Goal: Information Seeking & Learning: Learn about a topic

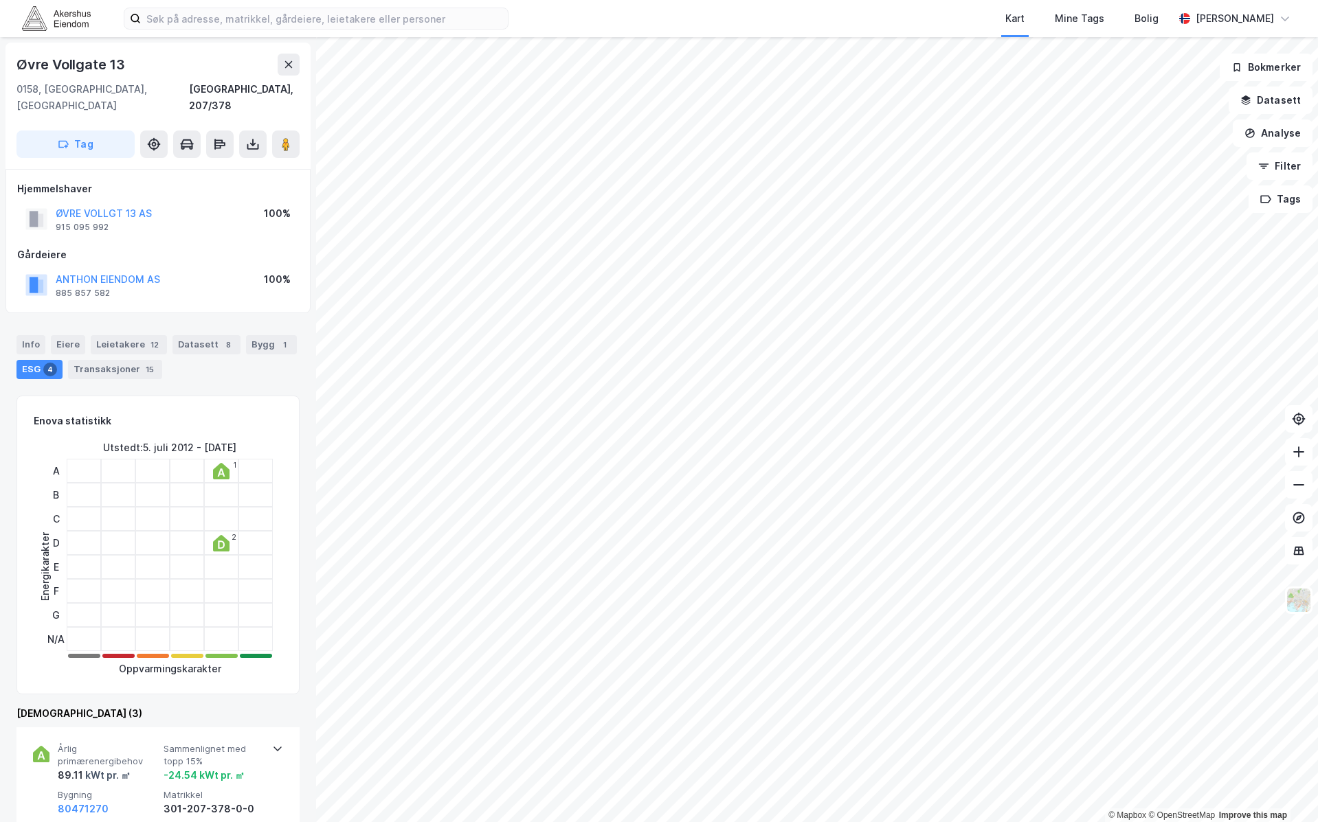
scroll to position [3, 0]
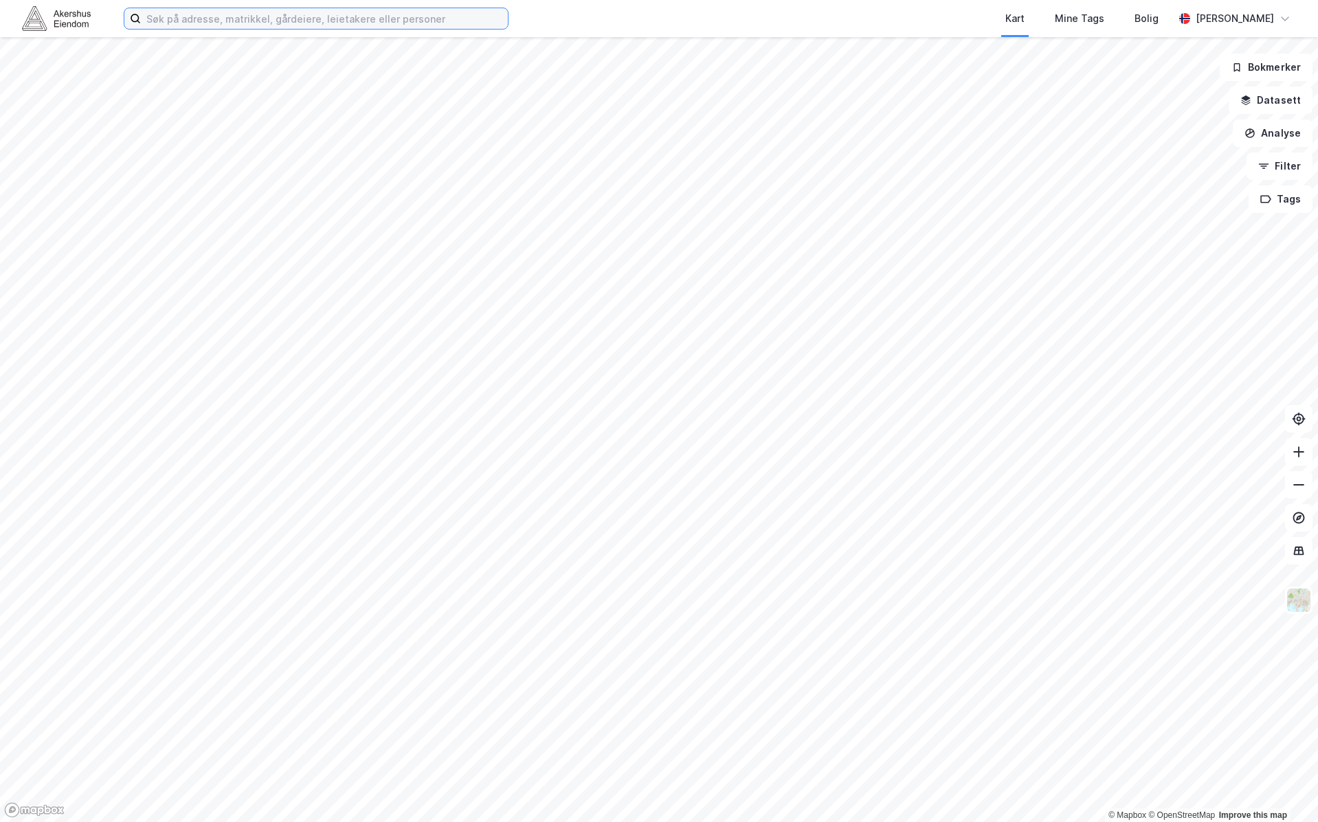
click at [316, 9] on input at bounding box center [324, 18] width 367 height 21
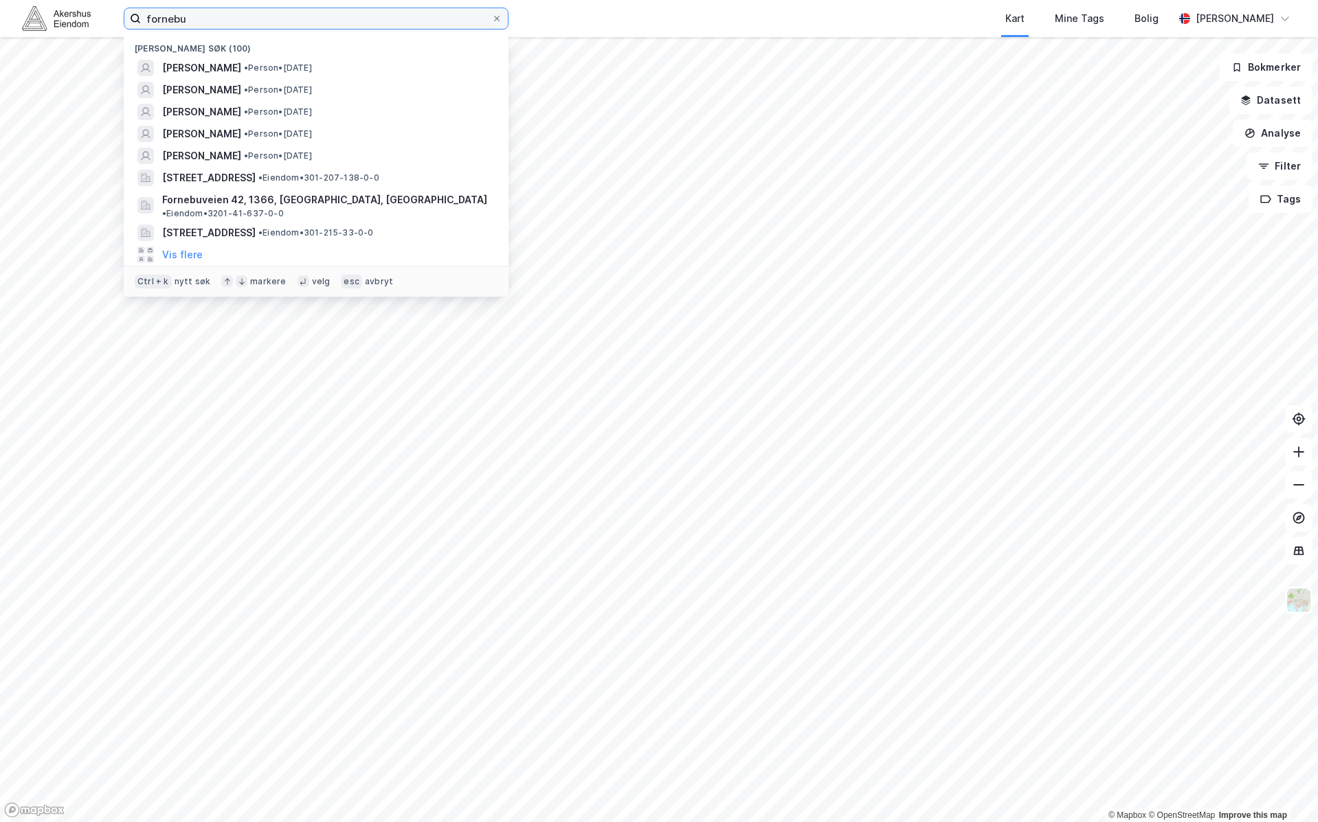
type input "fornebu"
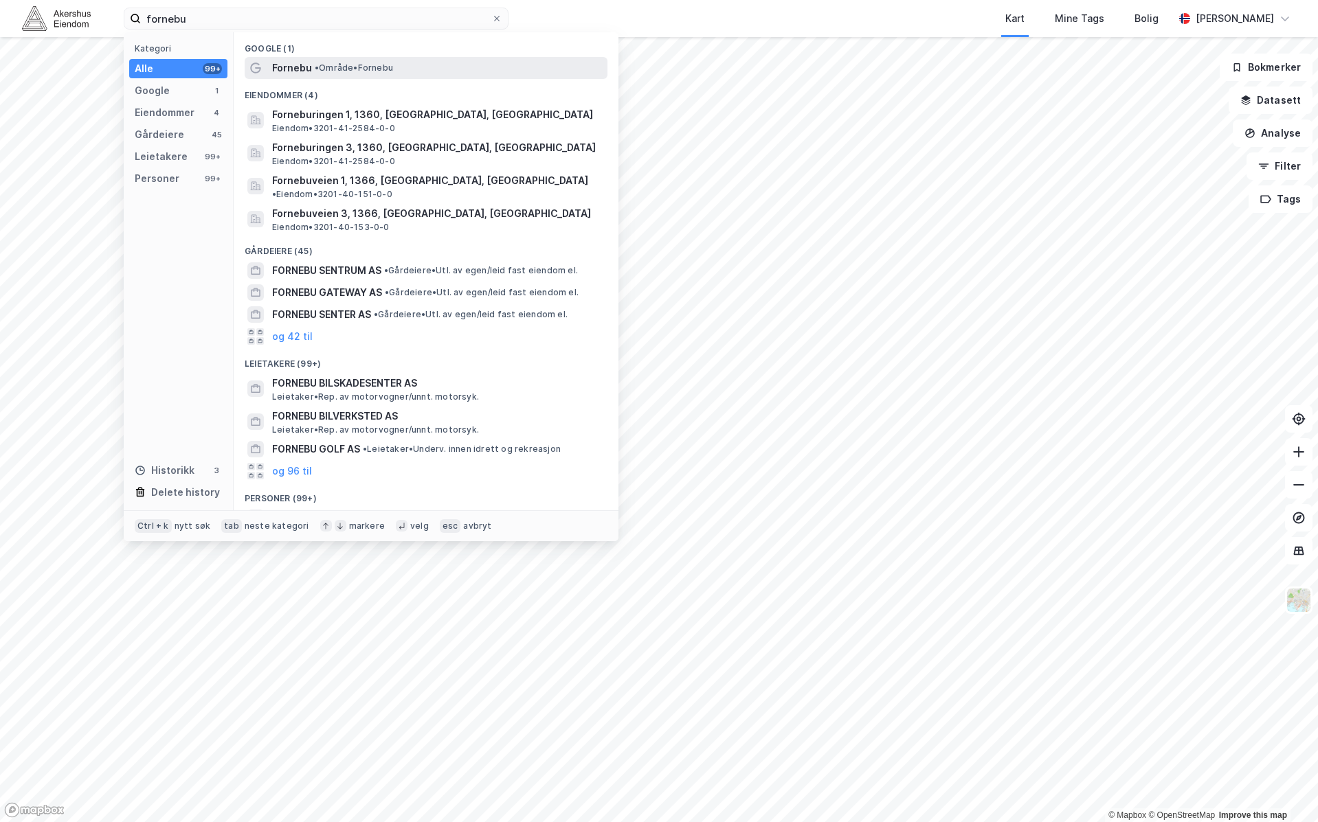
click at [318, 58] on div "Fornebu • Område • [GEOGRAPHIC_DATA]" at bounding box center [426, 68] width 363 height 22
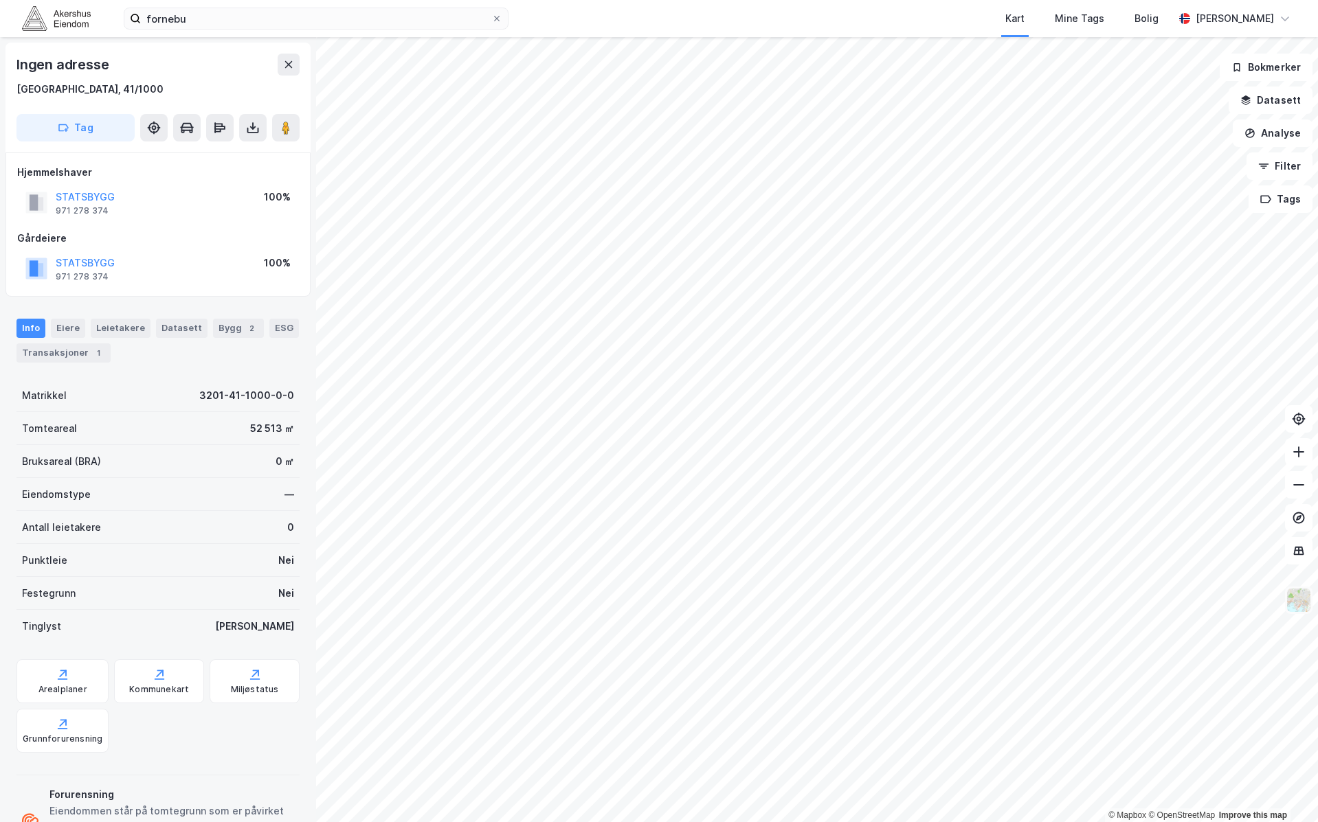
click at [1309, 603] on img at bounding box center [1299, 600] width 26 height 26
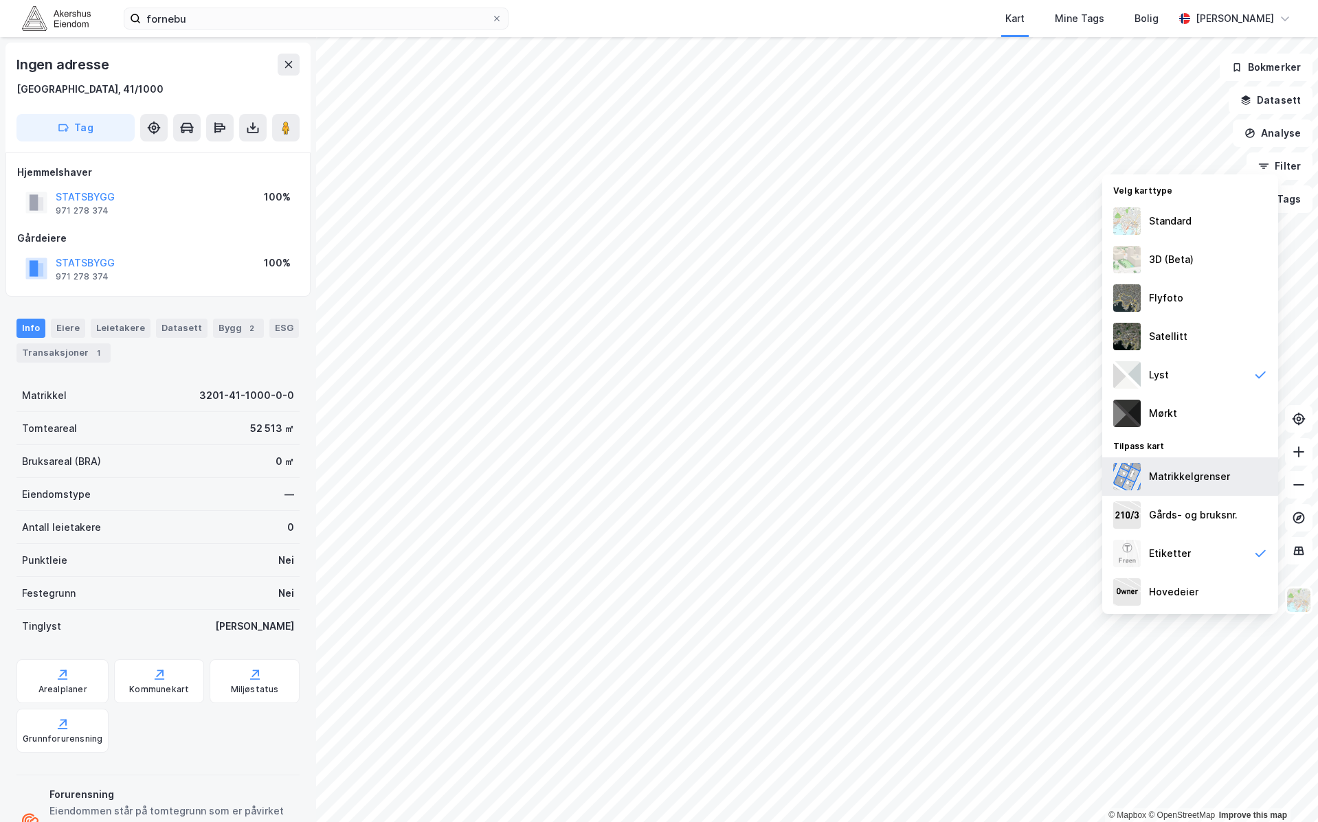
click at [1167, 485] on div "Matrikkelgrenser" at bounding box center [1190, 477] width 176 height 38
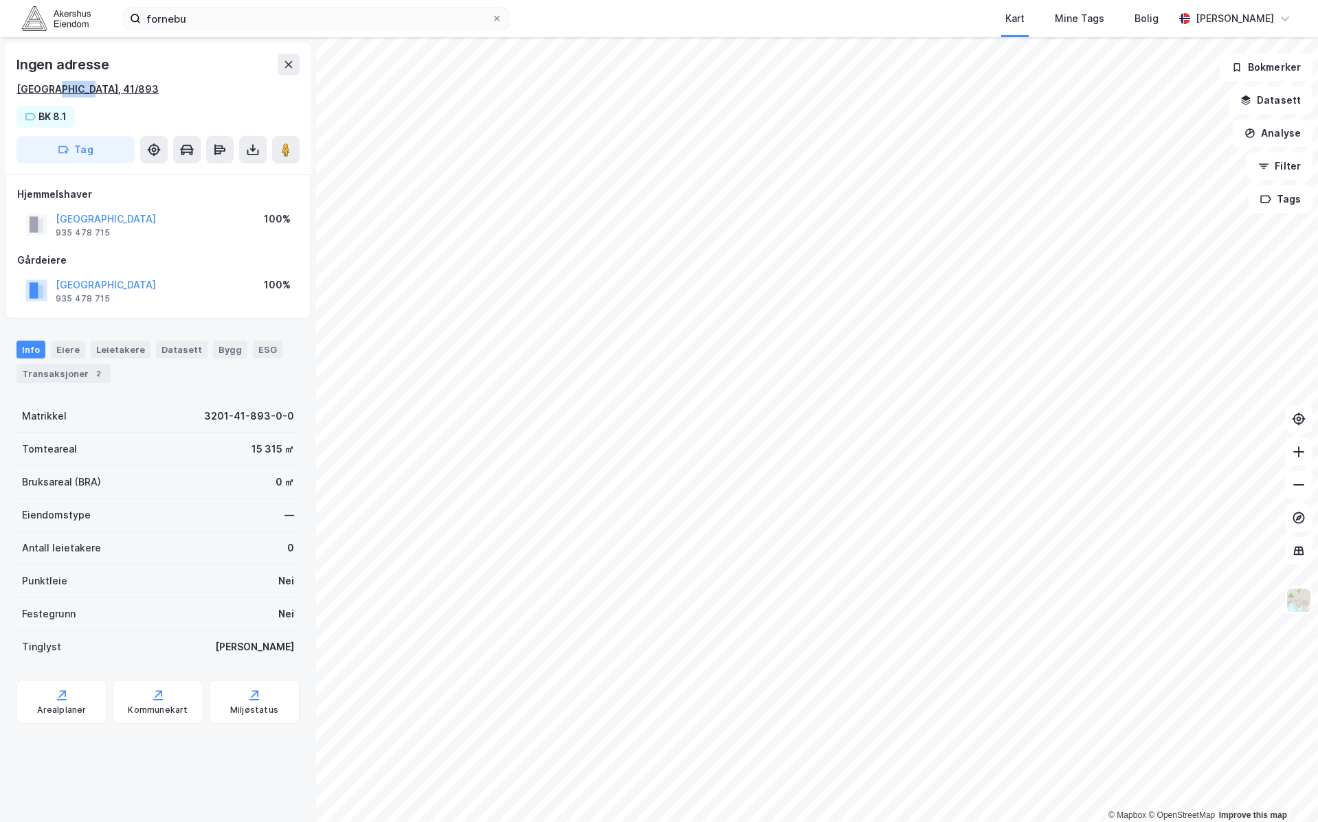
drag, startPoint x: 98, startPoint y: 91, endPoint x: 56, endPoint y: 90, distance: 41.2
click at [56, 90] on div "[GEOGRAPHIC_DATA], 41/893" at bounding box center [157, 89] width 283 height 16
copy div "41/893"
